Goal: Find specific page/section: Find specific page/section

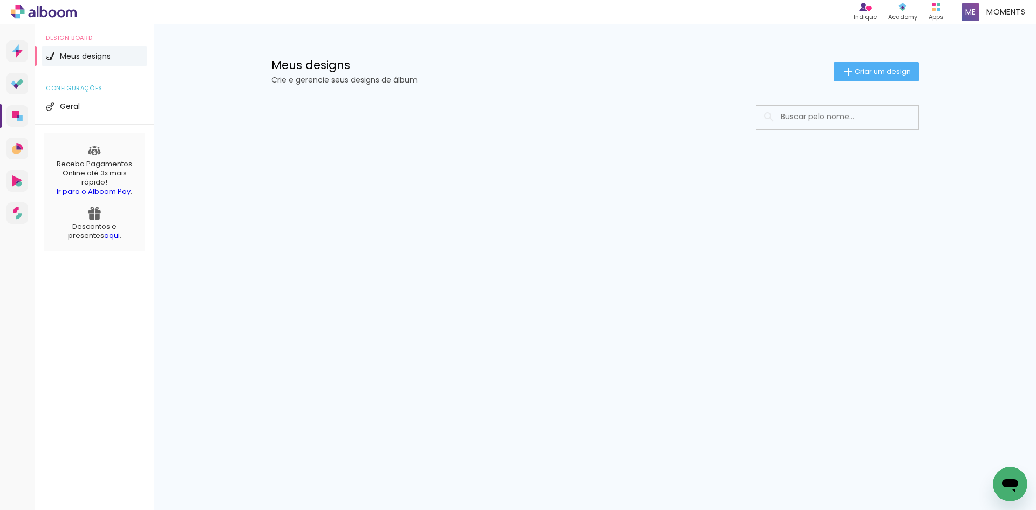
drag, startPoint x: 424, startPoint y: 79, endPoint x: 273, endPoint y: 55, distance: 152.9
click at [273, 55] on div "Meus designs Crie e gerencie seus designs de álbum Criar um design" at bounding box center [594, 59] width 701 height 70
click at [273, 140] on div at bounding box center [594, 149] width 701 height 111
